Goal: Task Accomplishment & Management: Manage account settings

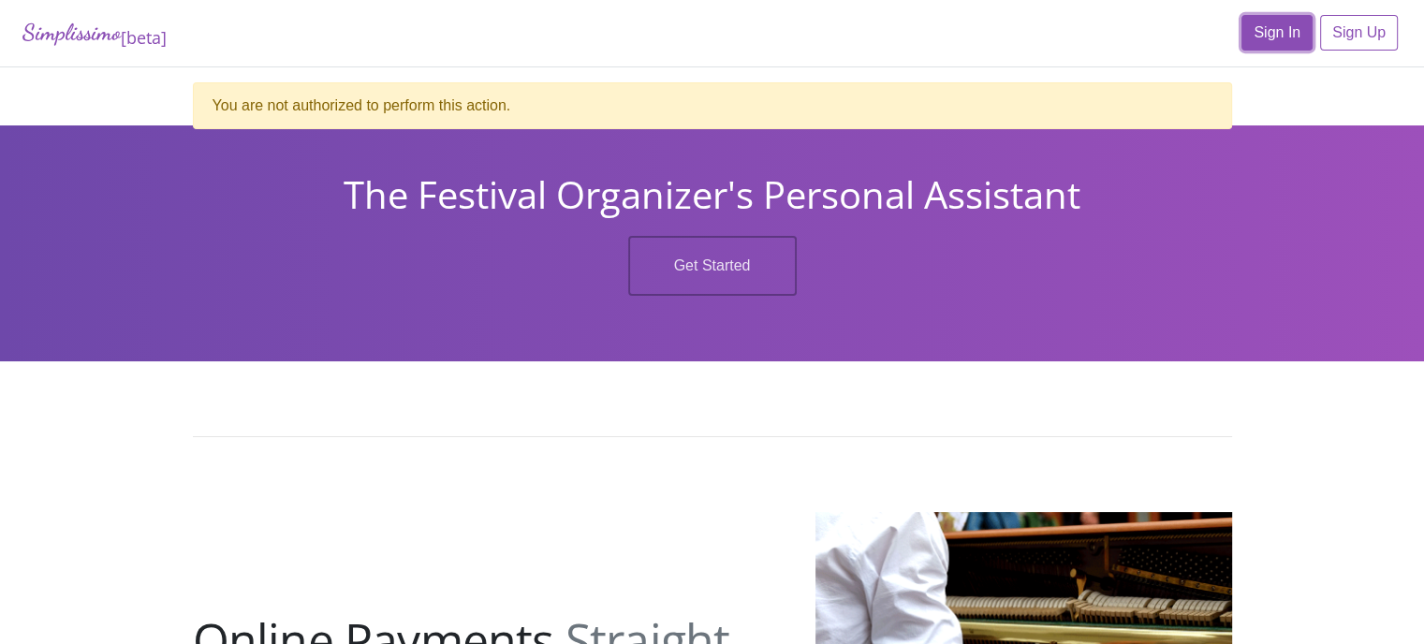
click at [1295, 38] on link "Sign In" at bounding box center [1276, 33] width 71 height 36
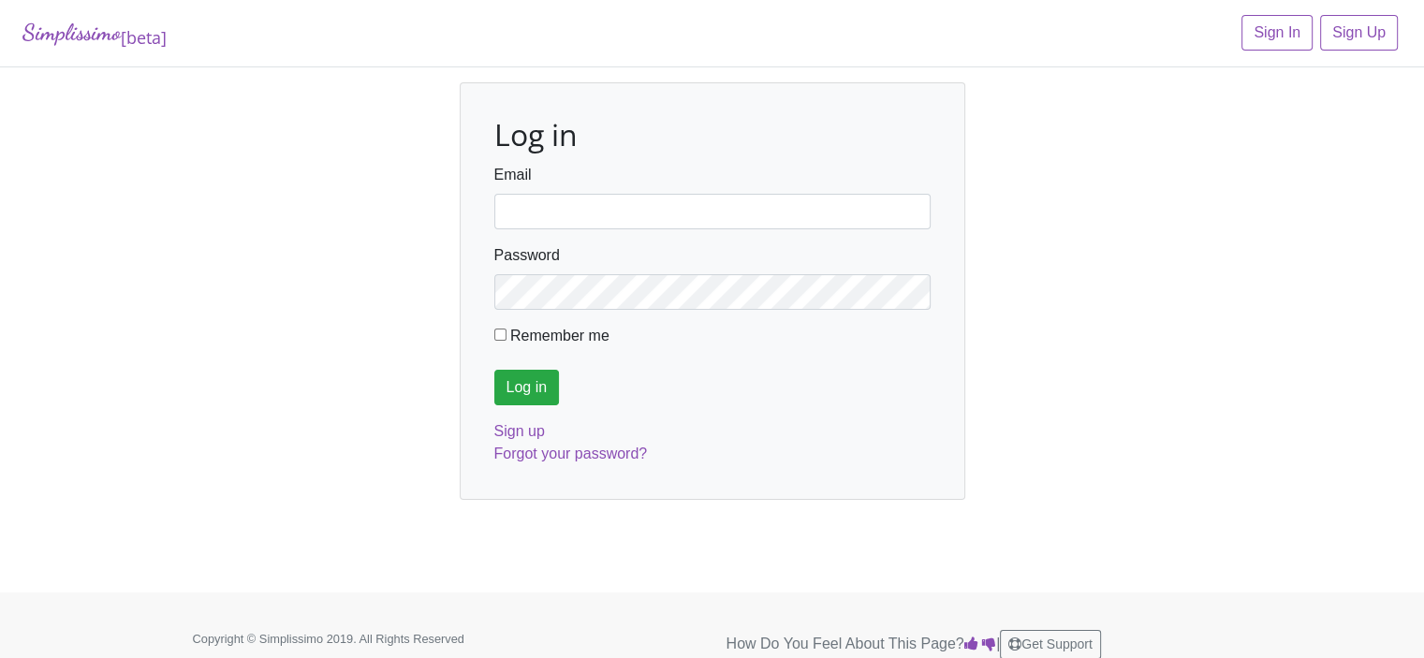
type input "fortworthmta@gmail.com"
click at [518, 393] on input "Log in" at bounding box center [527, 388] width 66 height 36
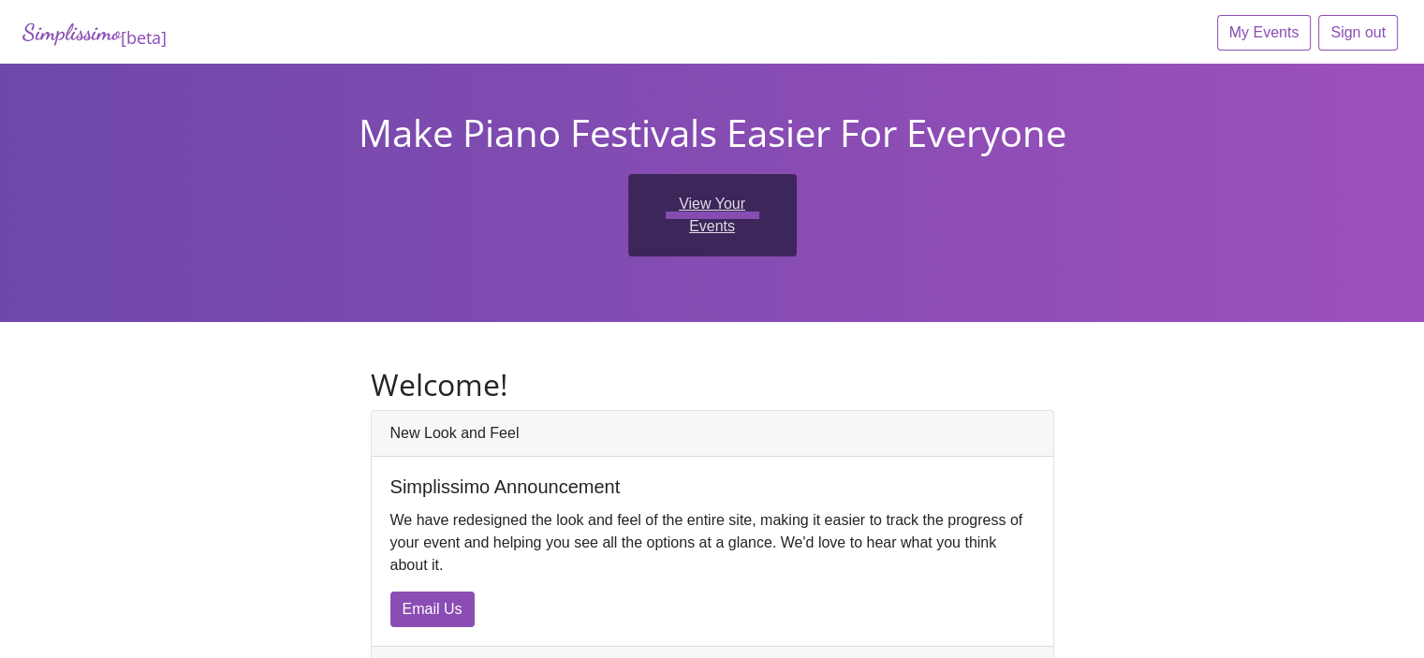
click at [745, 201] on link "View Your Events" at bounding box center [712, 215] width 169 height 82
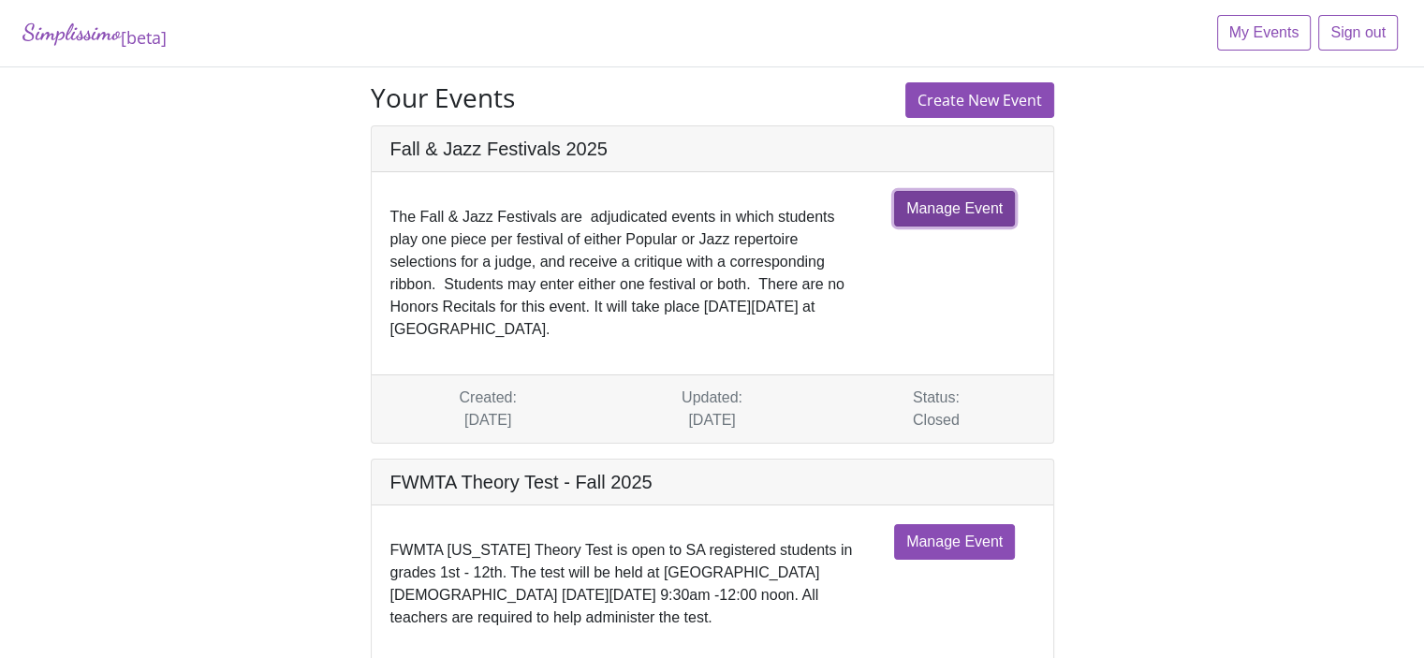
click at [914, 198] on link "Manage Event" at bounding box center [954, 209] width 121 height 36
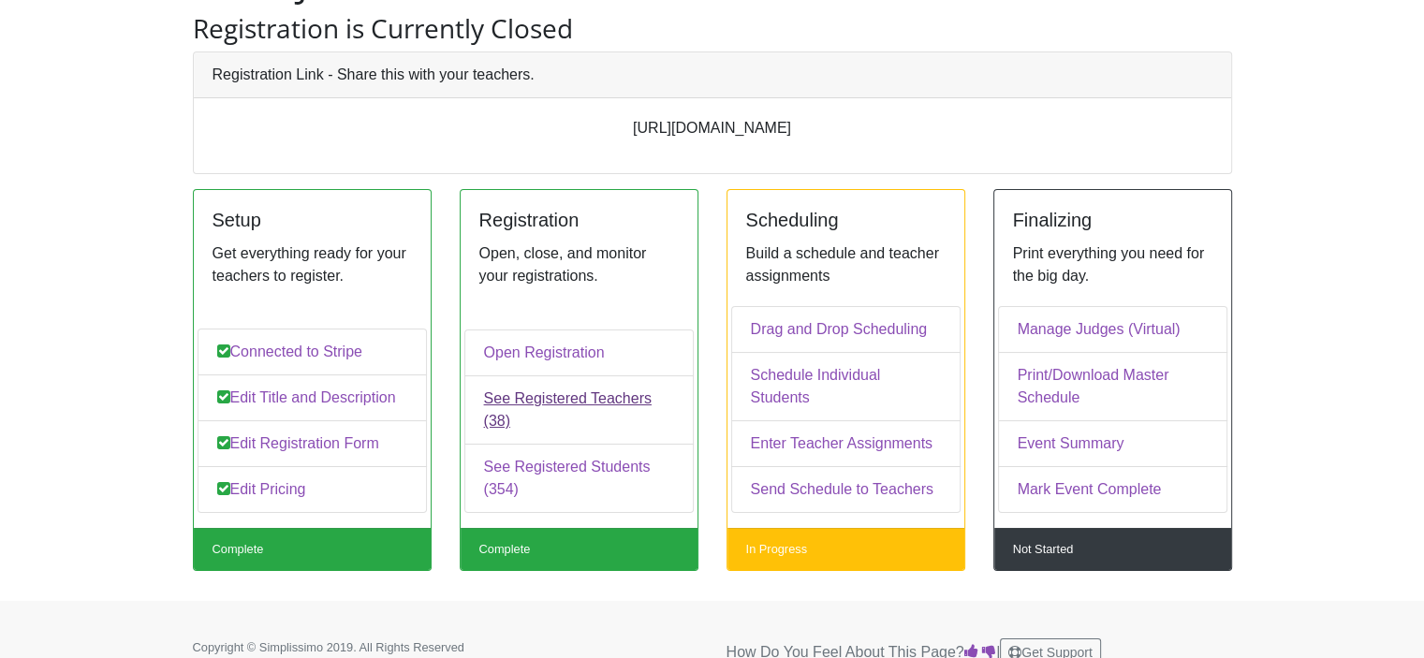
scroll to position [142, 0]
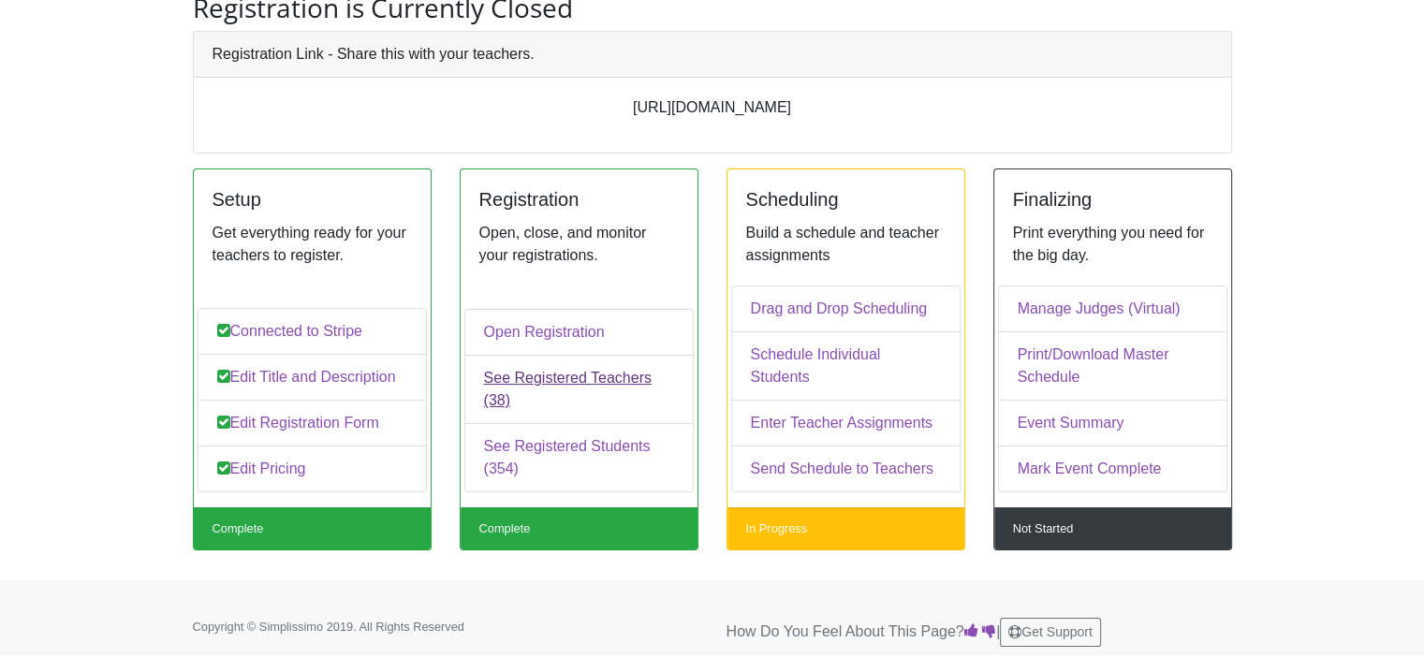
click at [561, 405] on link "See Registered Teachers (38)" at bounding box center [578, 389] width 229 height 69
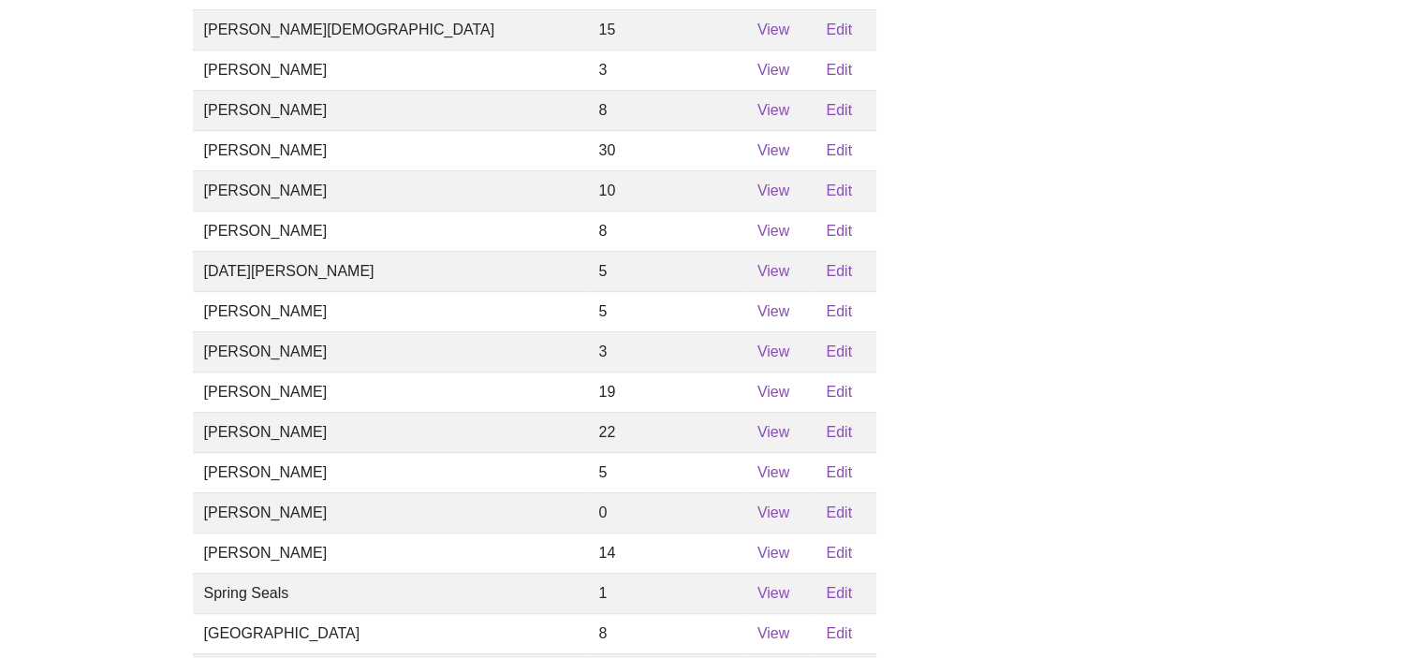
scroll to position [1100, 0]
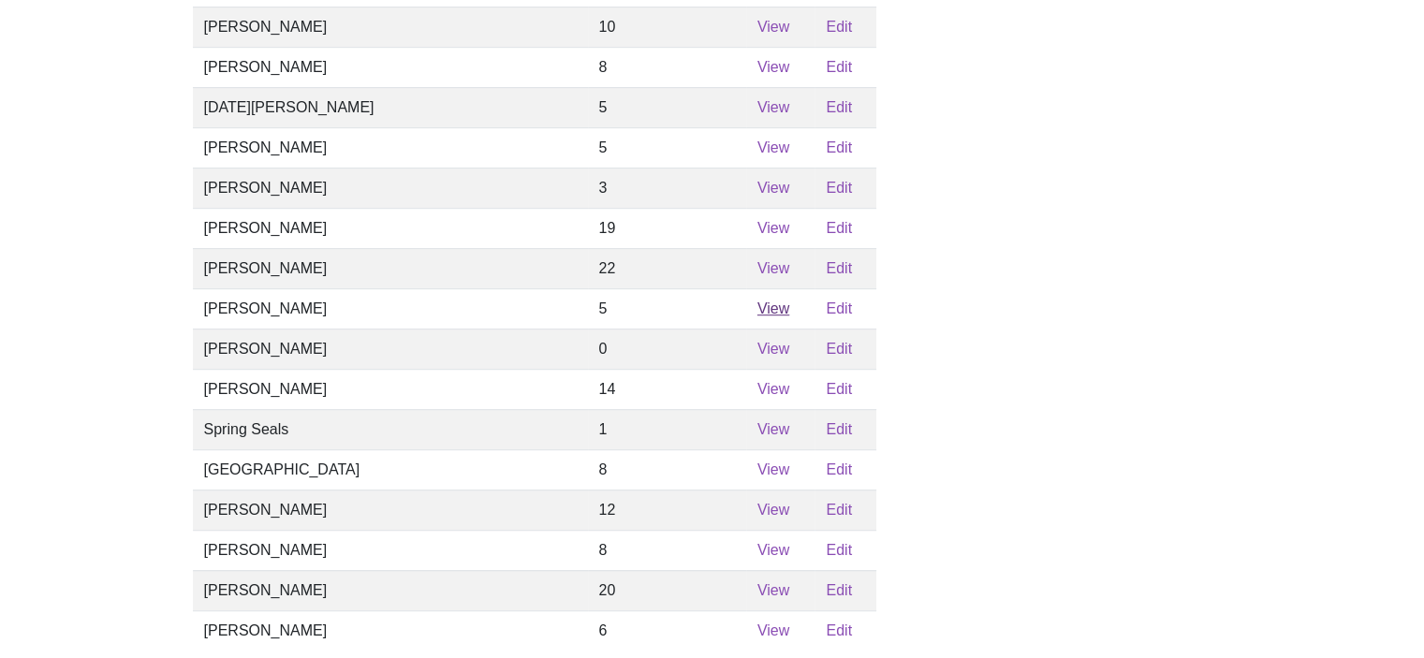
click at [757, 316] on link "View" at bounding box center [773, 308] width 32 height 16
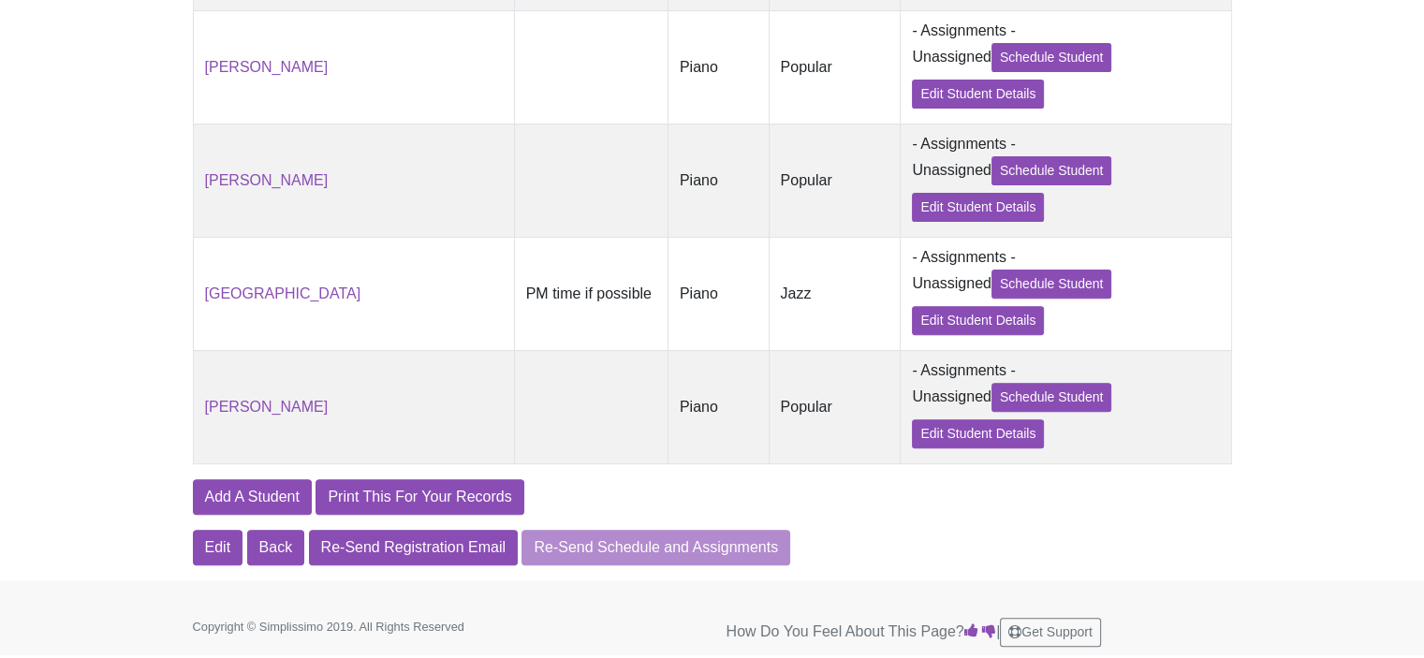
scroll to position [614, 0]
